Goal: Information Seeking & Learning: Learn about a topic

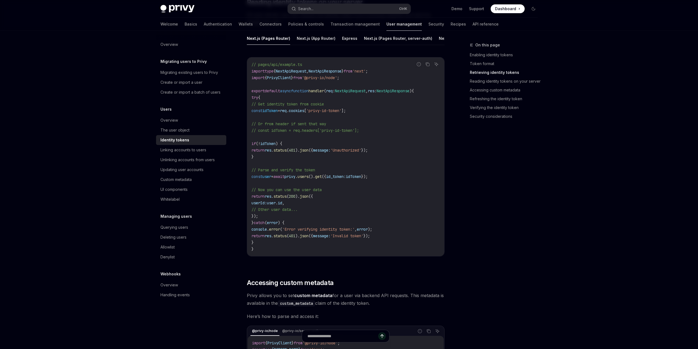
scroll to position [48, 0]
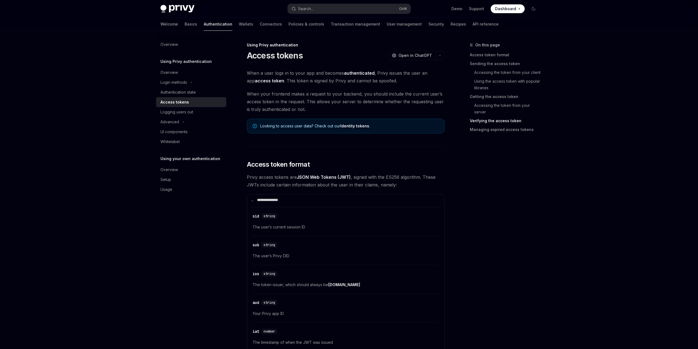
scroll to position [1912, 0]
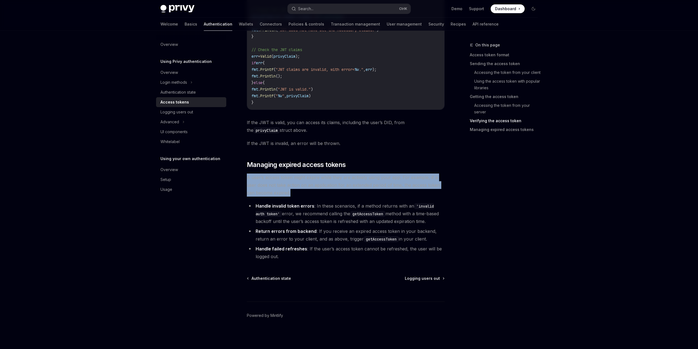
click at [249, 173] on span "A user’s access token might expire while they are actively using your app. For …" at bounding box center [346, 184] width 198 height 23
drag, startPoint x: 219, startPoint y: 134, endPoint x: 283, endPoint y: 154, distance: 67.6
click at [283, 173] on span "A user’s access token might expire while they are actively using your app. For …" at bounding box center [346, 184] width 198 height 23
drag, startPoint x: 280, startPoint y: 154, endPoint x: 223, endPoint y: 136, distance: 60.0
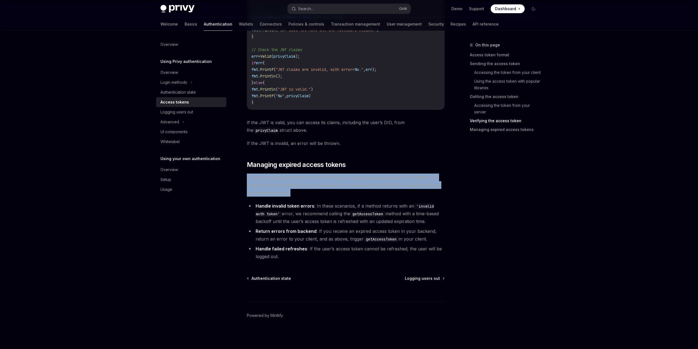
click at [247, 173] on span "A user’s access token might expire while they are actively using your app. For …" at bounding box center [346, 184] width 198 height 23
drag, startPoint x: 223, startPoint y: 131, endPoint x: 287, endPoint y: 155, distance: 68.7
click at [287, 173] on span "A user’s access token might expire while they are actively using your app. For …" at bounding box center [346, 184] width 198 height 23
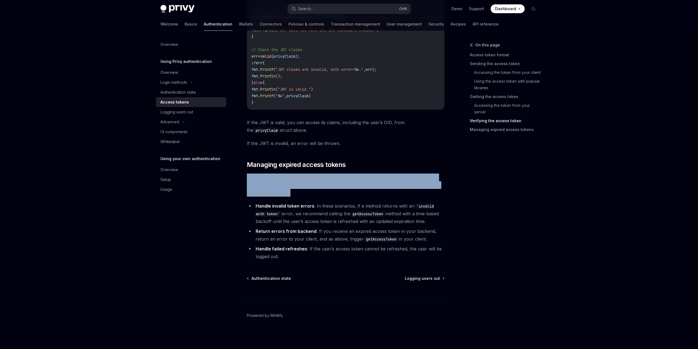
drag, startPoint x: 287, startPoint y: 155, endPoint x: 222, endPoint y: 135, distance: 68.3
click at [247, 173] on span "A user’s access token might expire while they are actively using your app. For …" at bounding box center [346, 184] width 198 height 23
drag, startPoint x: 221, startPoint y: 133, endPoint x: 284, endPoint y: 151, distance: 65.6
click at [284, 173] on span "A user’s access token might expire while they are actively using your app. For …" at bounding box center [346, 184] width 198 height 23
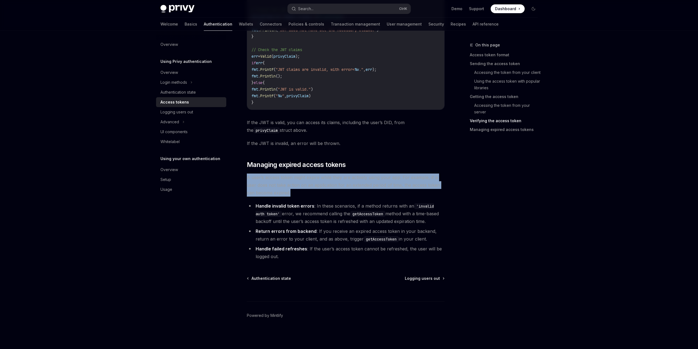
click at [284, 173] on span "A user’s access token might expire while they are actively using your app. For …" at bounding box center [346, 184] width 198 height 23
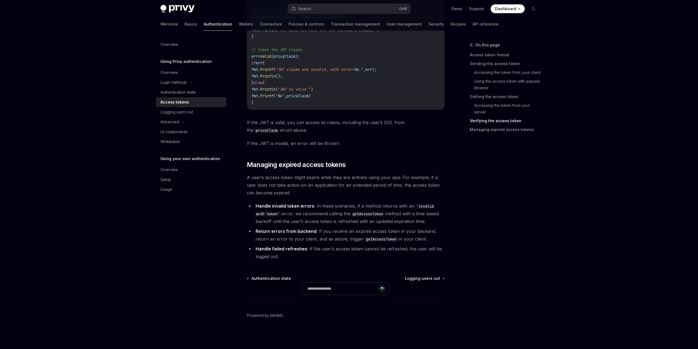
scroll to position [1774, 0]
